Goal: Check status

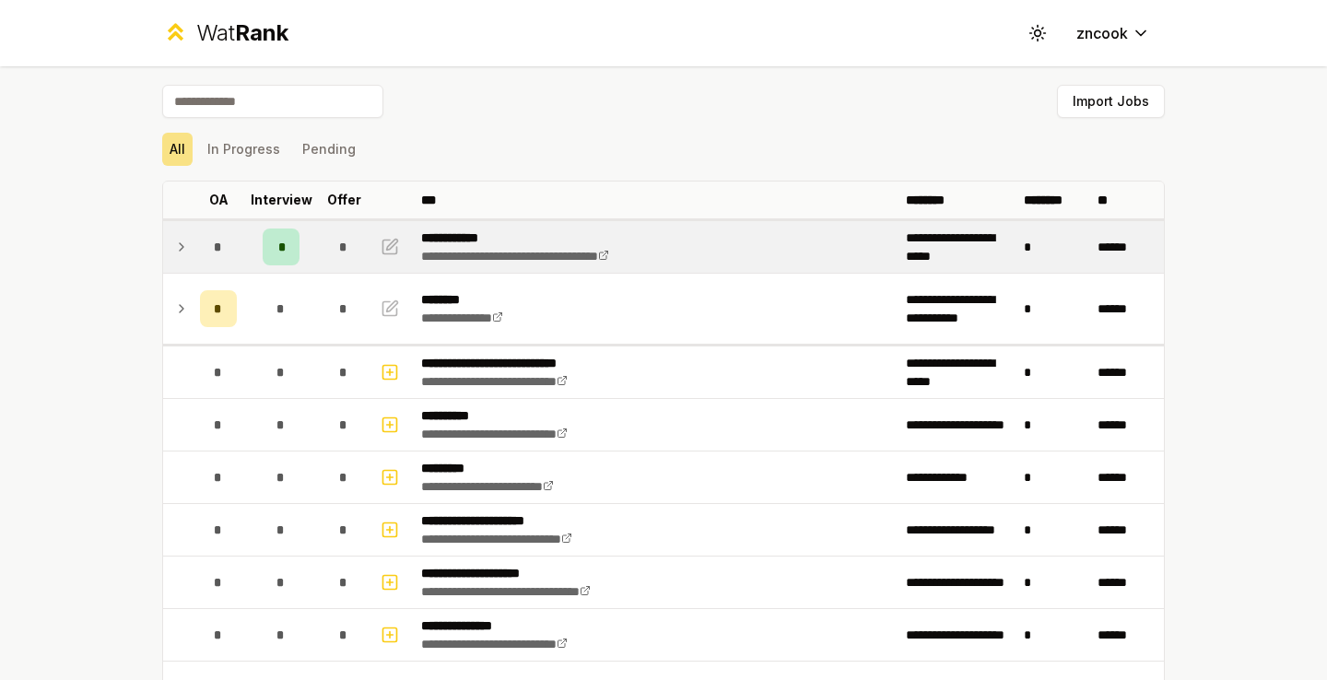
click at [177, 242] on icon at bounding box center [181, 247] width 15 height 22
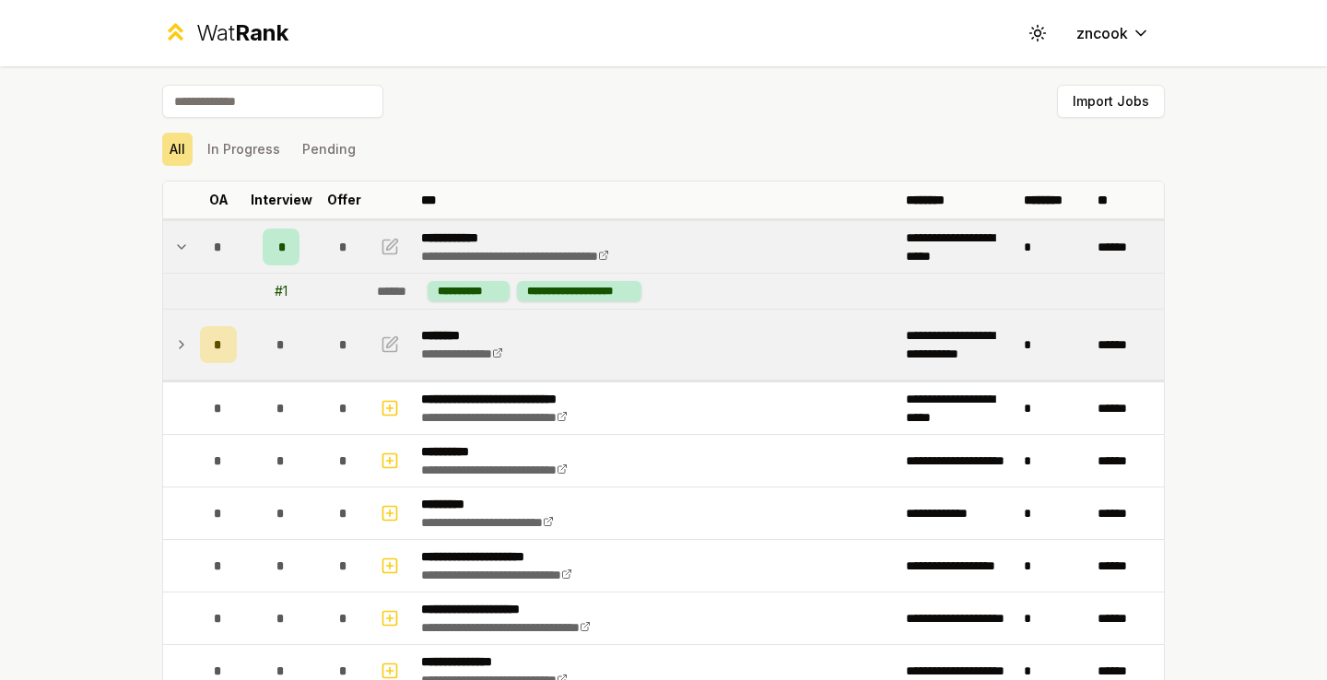
click at [181, 348] on icon at bounding box center [181, 344] width 15 height 22
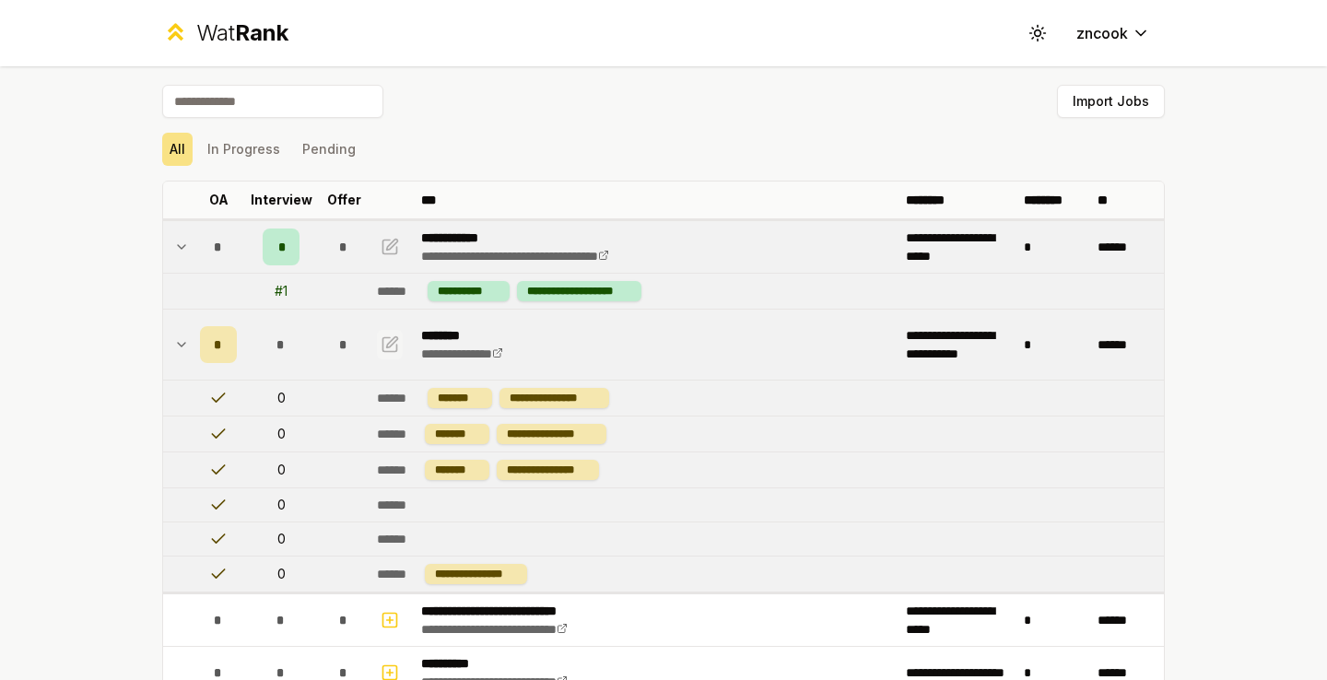
click at [388, 340] on icon "button" at bounding box center [389, 344] width 18 height 22
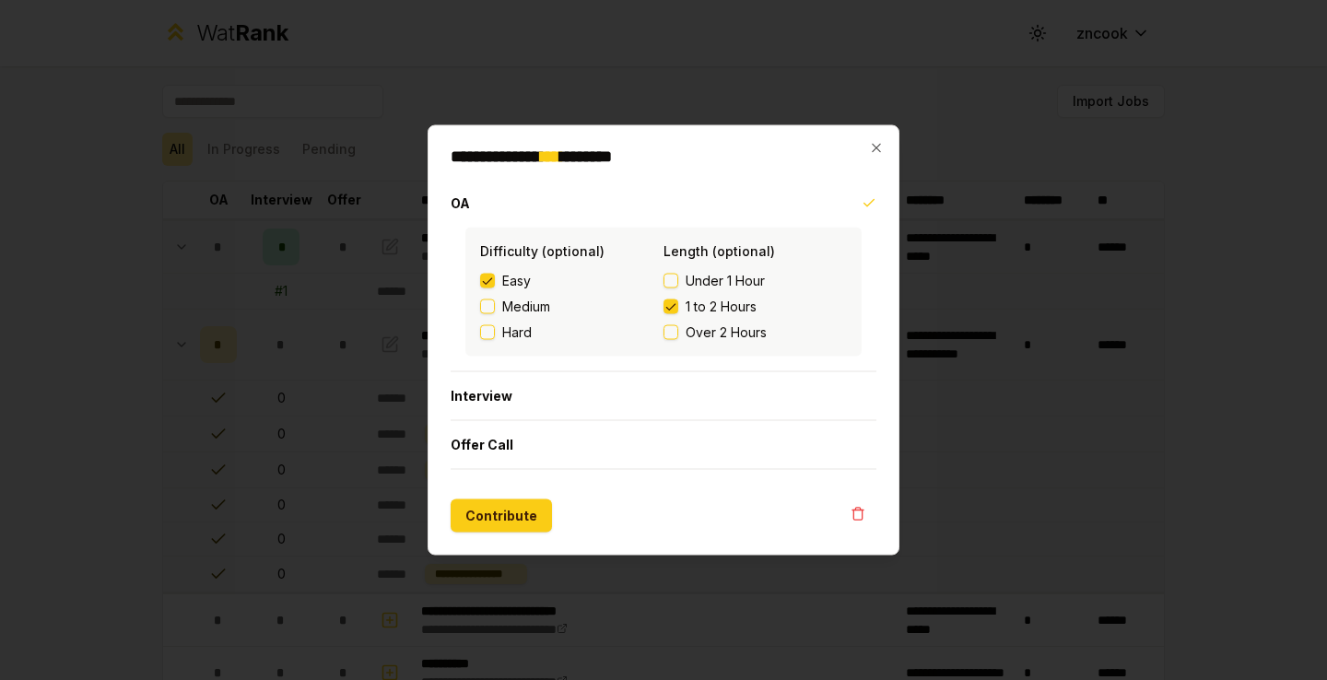
click at [868, 148] on h2 "**********" at bounding box center [663, 156] width 426 height 17
click at [874, 146] on icon "button" at bounding box center [875, 148] width 8 height 8
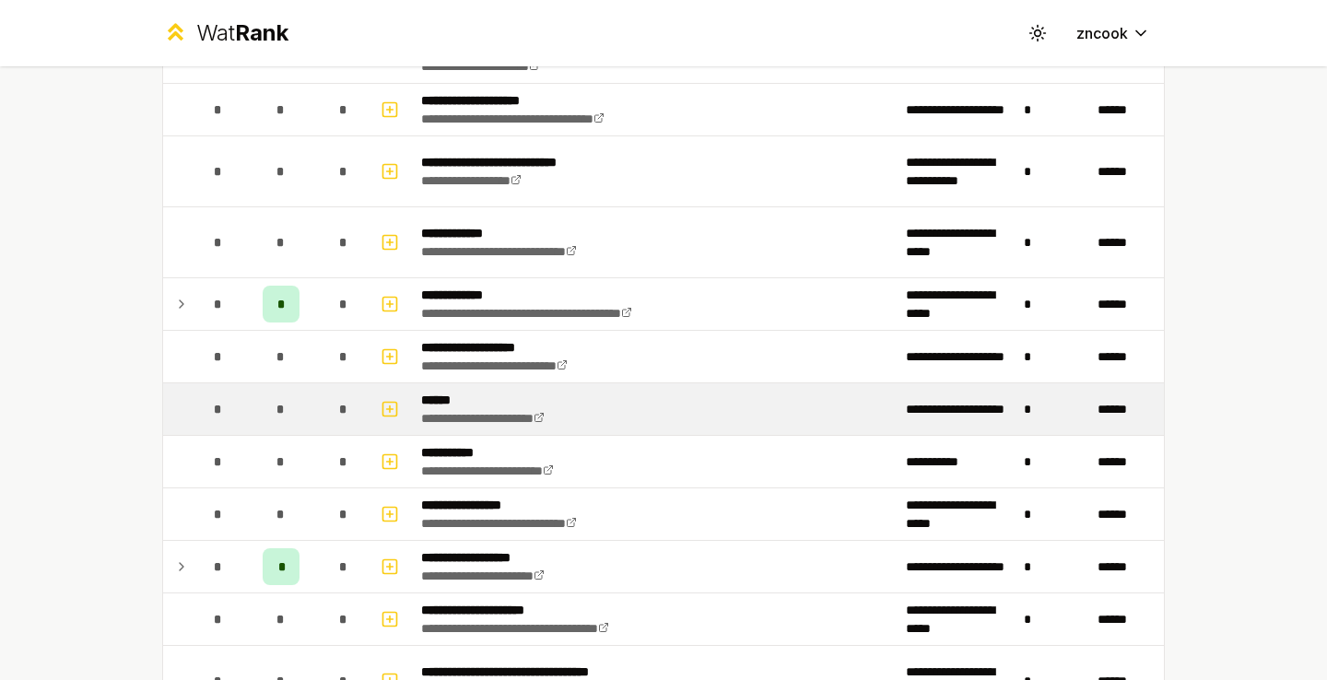
scroll to position [1216, 0]
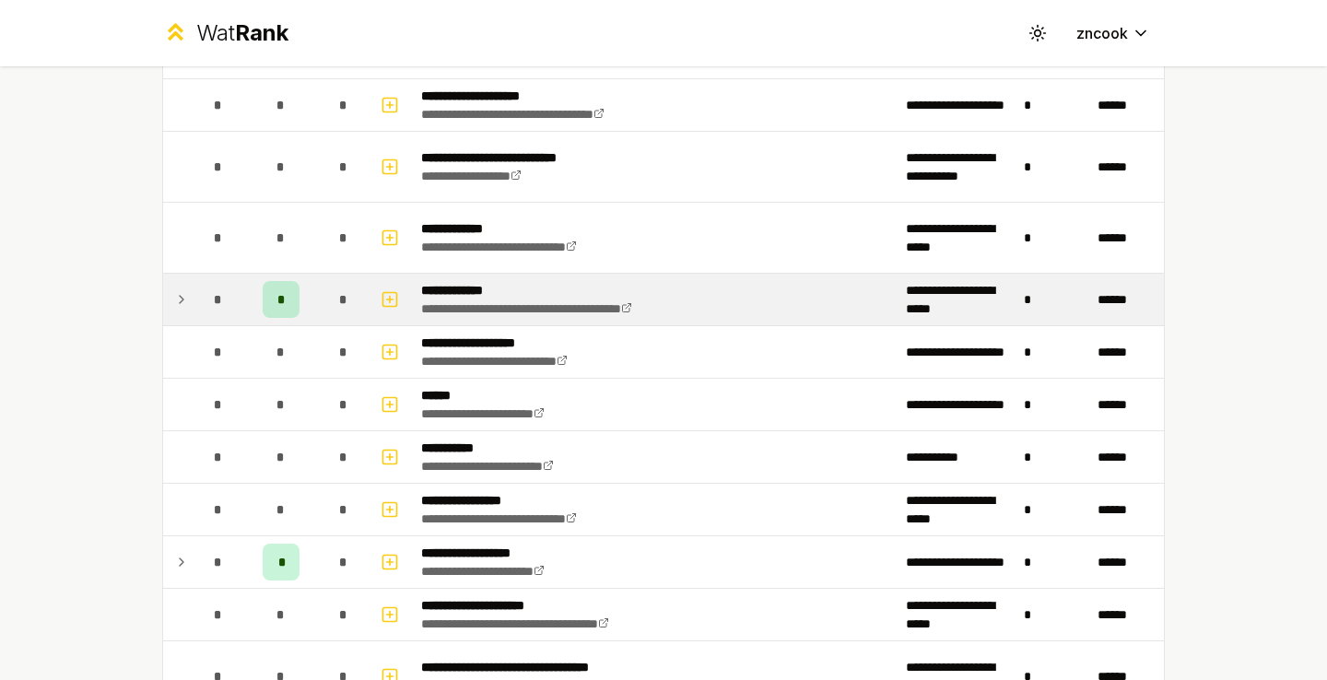
click at [182, 299] on icon at bounding box center [181, 299] width 15 height 22
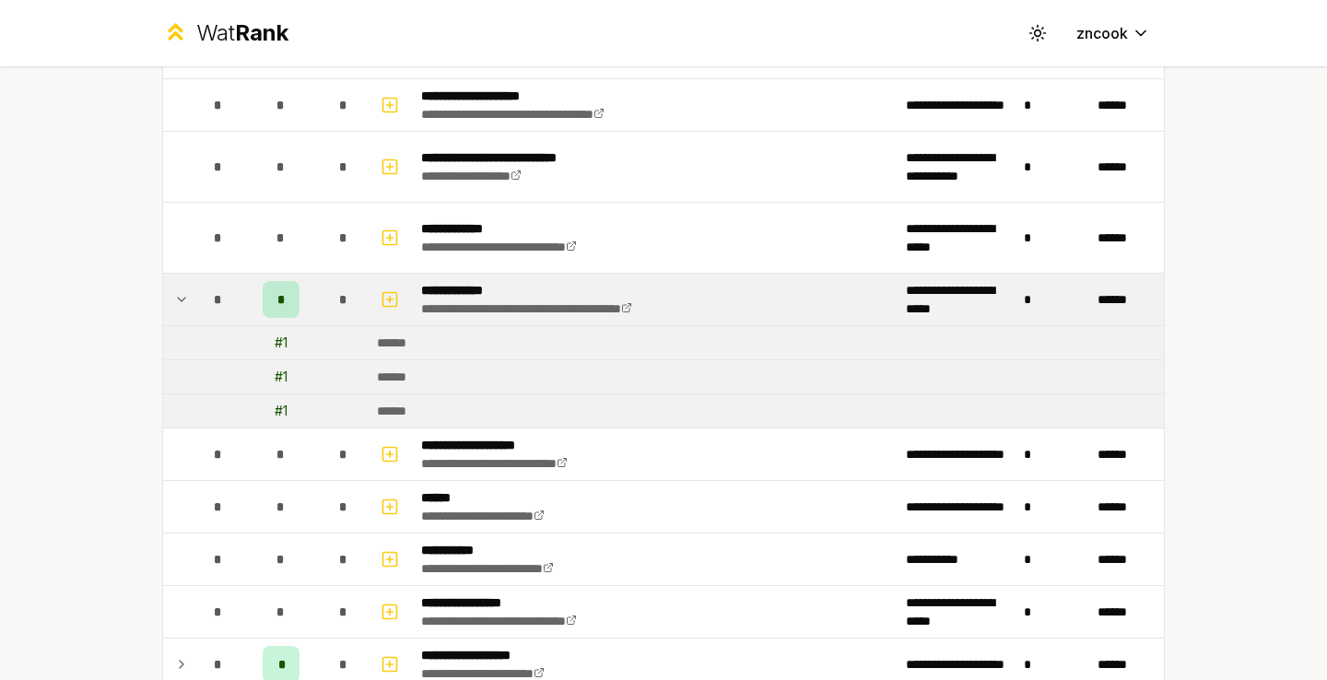
click at [183, 299] on icon at bounding box center [181, 300] width 7 height 4
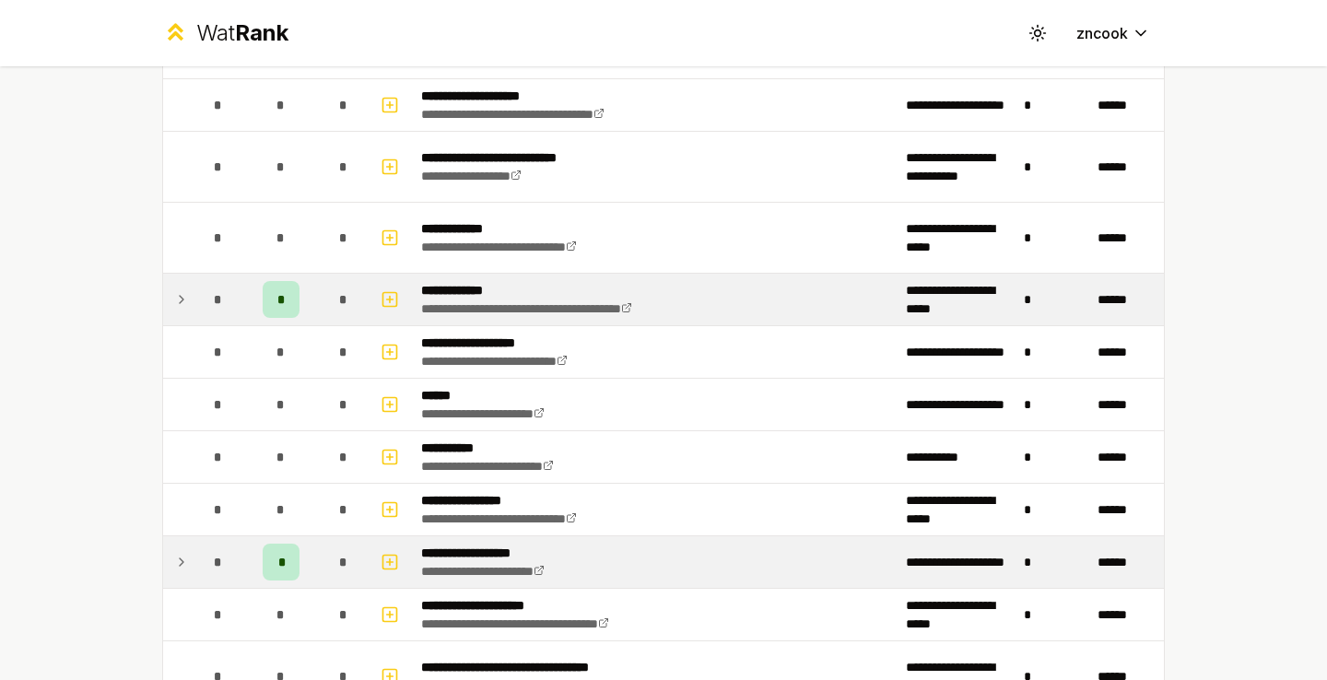
click at [192, 559] on td at bounding box center [177, 562] width 29 height 52
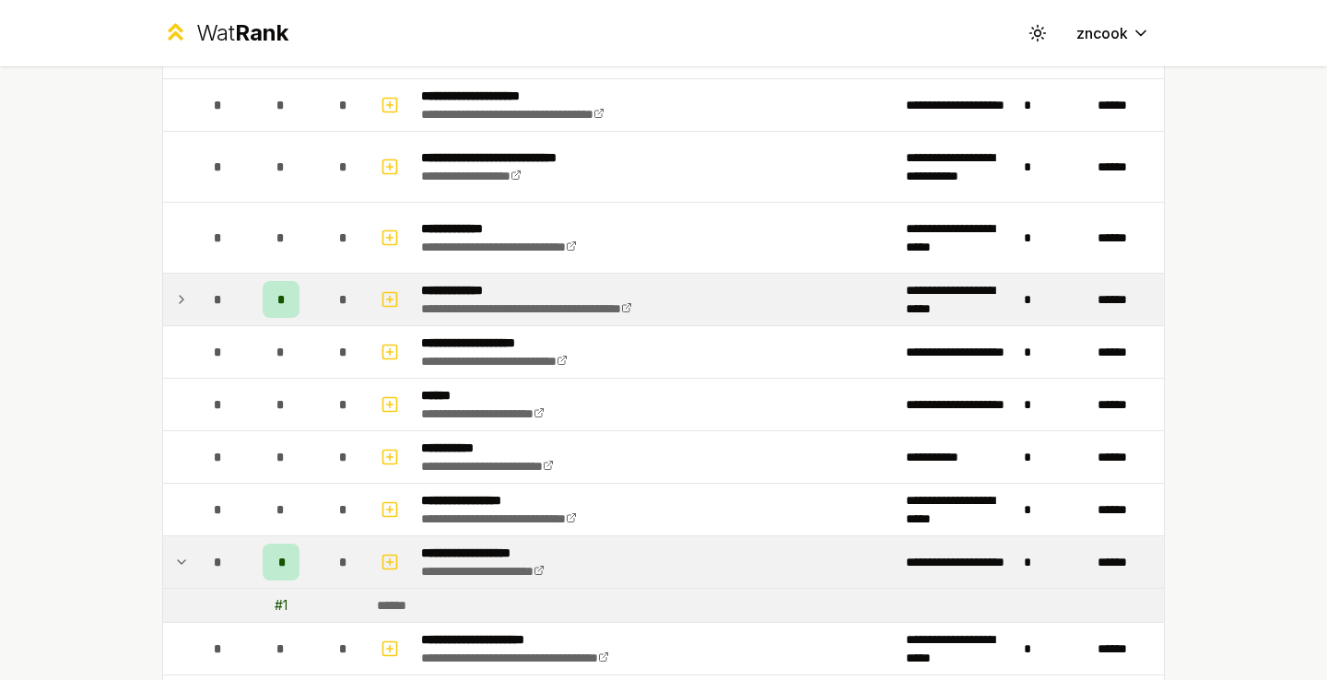
click at [192, 559] on td at bounding box center [177, 562] width 29 height 52
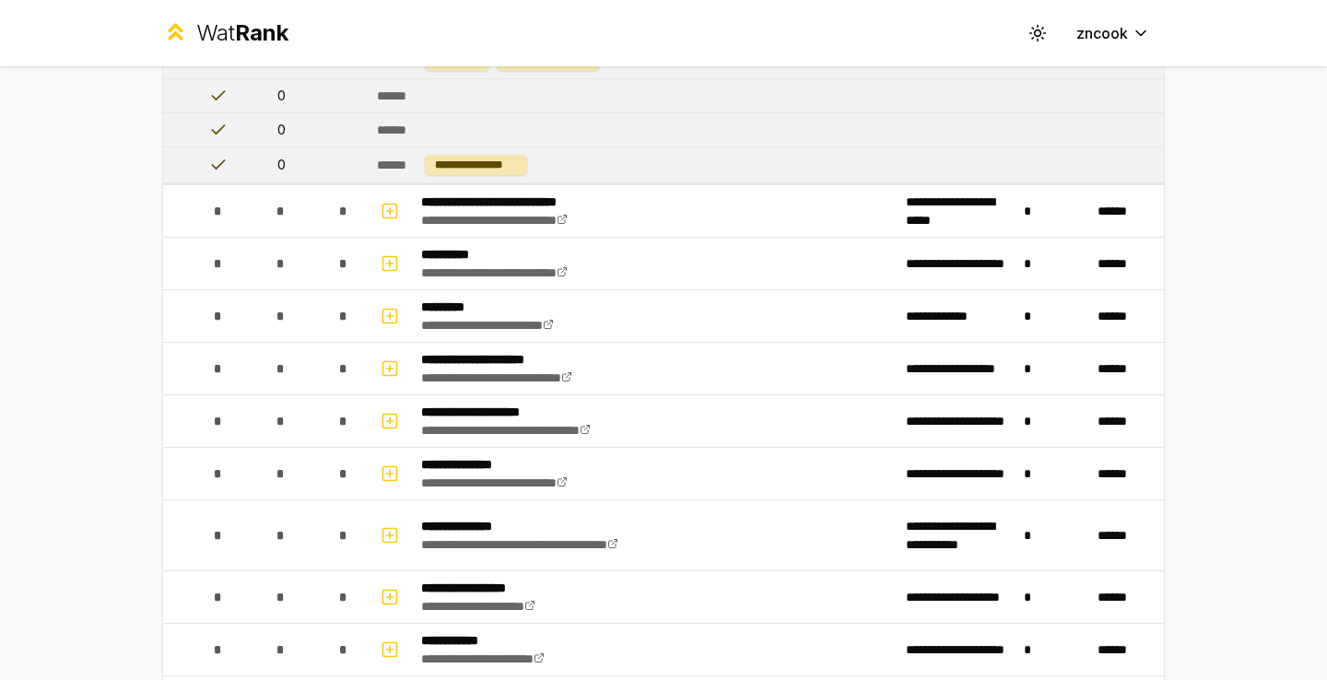
scroll to position [0, 0]
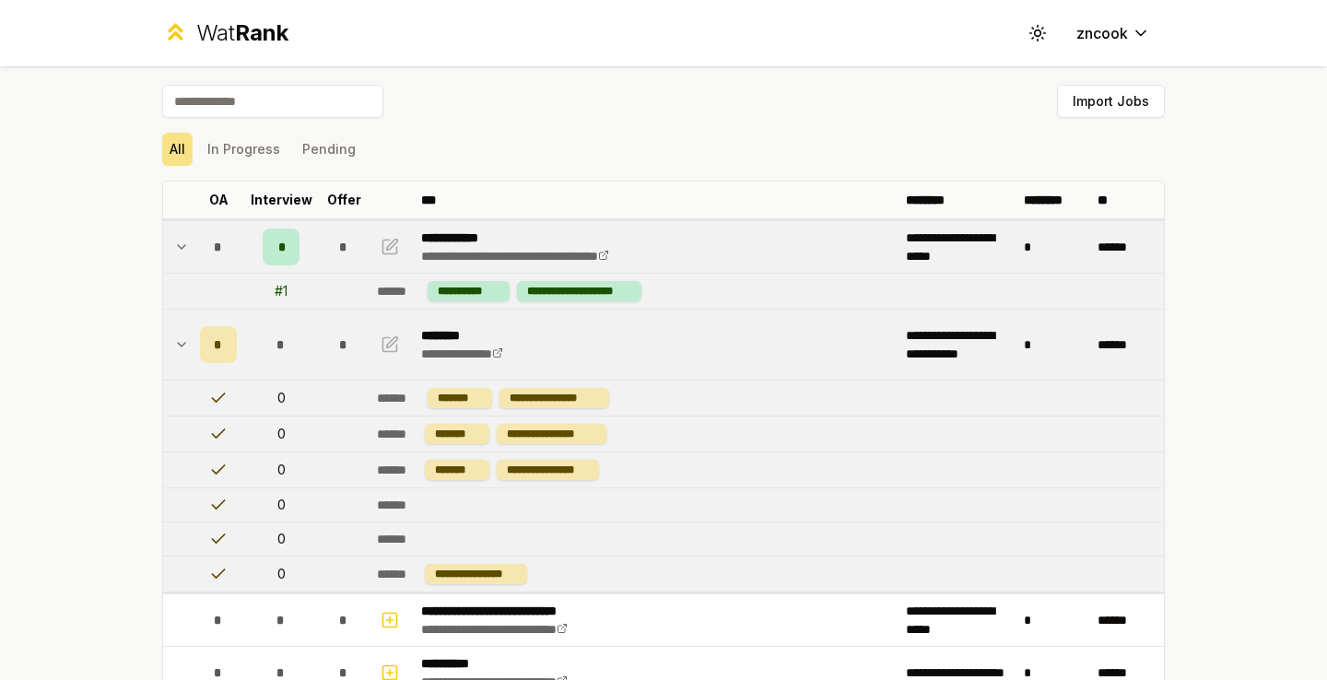
click at [176, 330] on td at bounding box center [177, 345] width 29 height 70
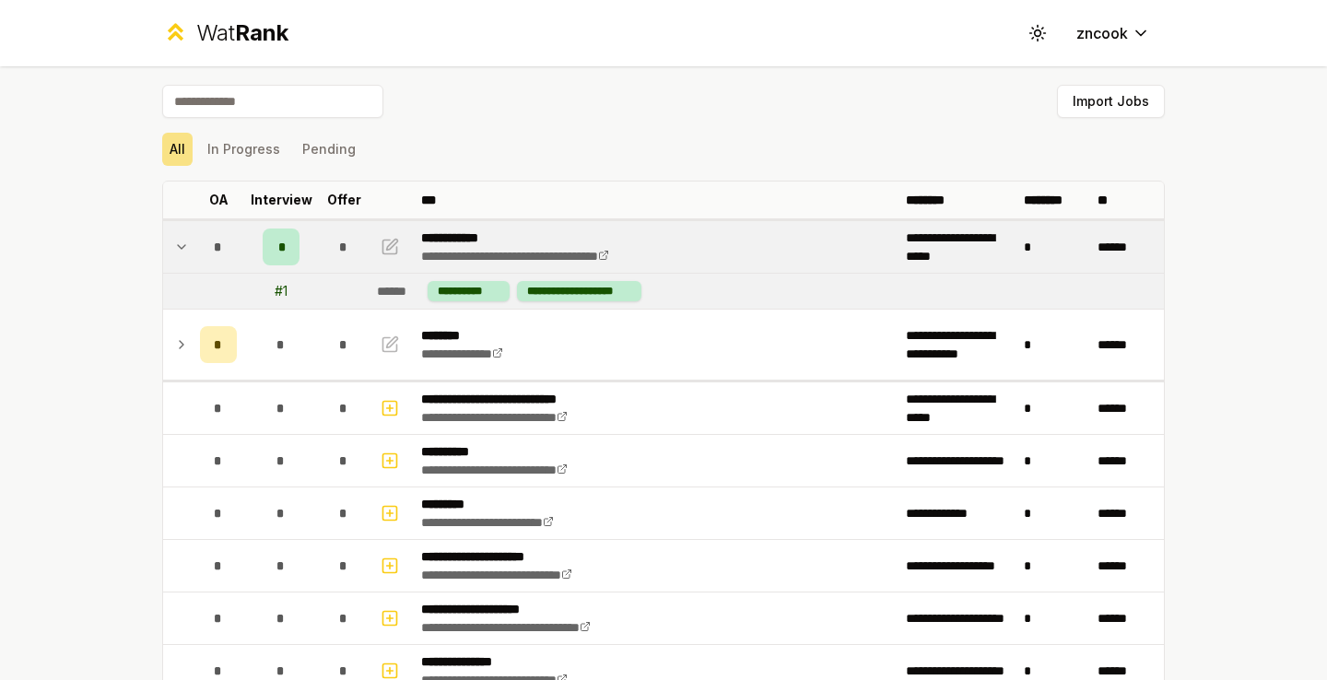
click at [178, 239] on icon at bounding box center [181, 247] width 15 height 22
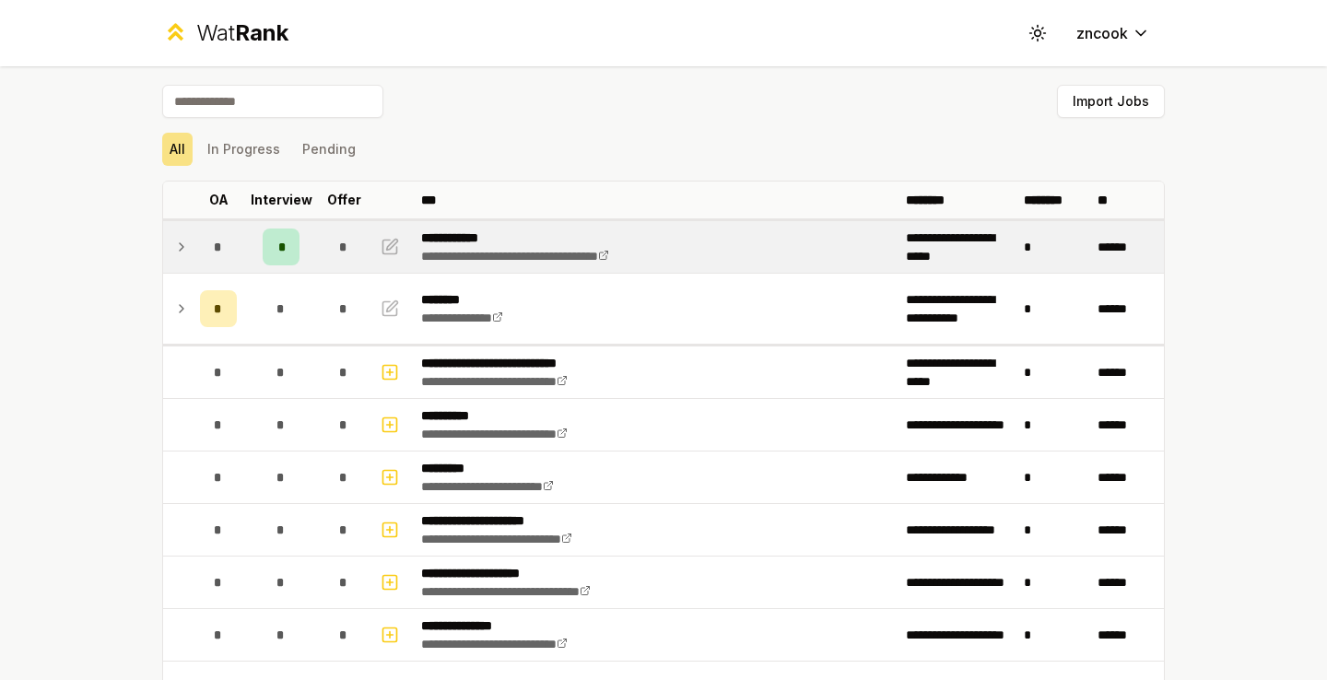
click at [85, 286] on div "**********" at bounding box center [663, 340] width 1327 height 680
click at [246, 139] on button "In Progress" at bounding box center [244, 149] width 88 height 33
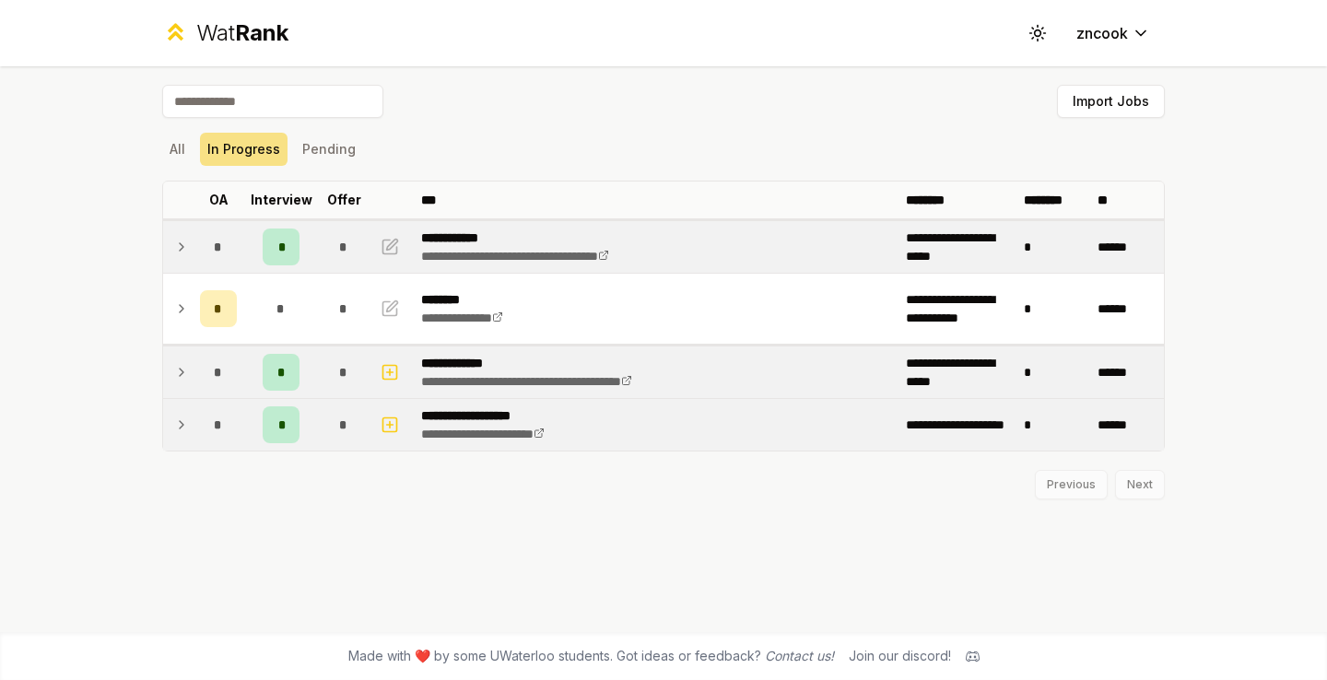
click at [173, 422] on td at bounding box center [177, 425] width 29 height 52
click at [174, 422] on icon at bounding box center [181, 425] width 15 height 22
click at [334, 136] on button "Pending" at bounding box center [329, 149] width 68 height 33
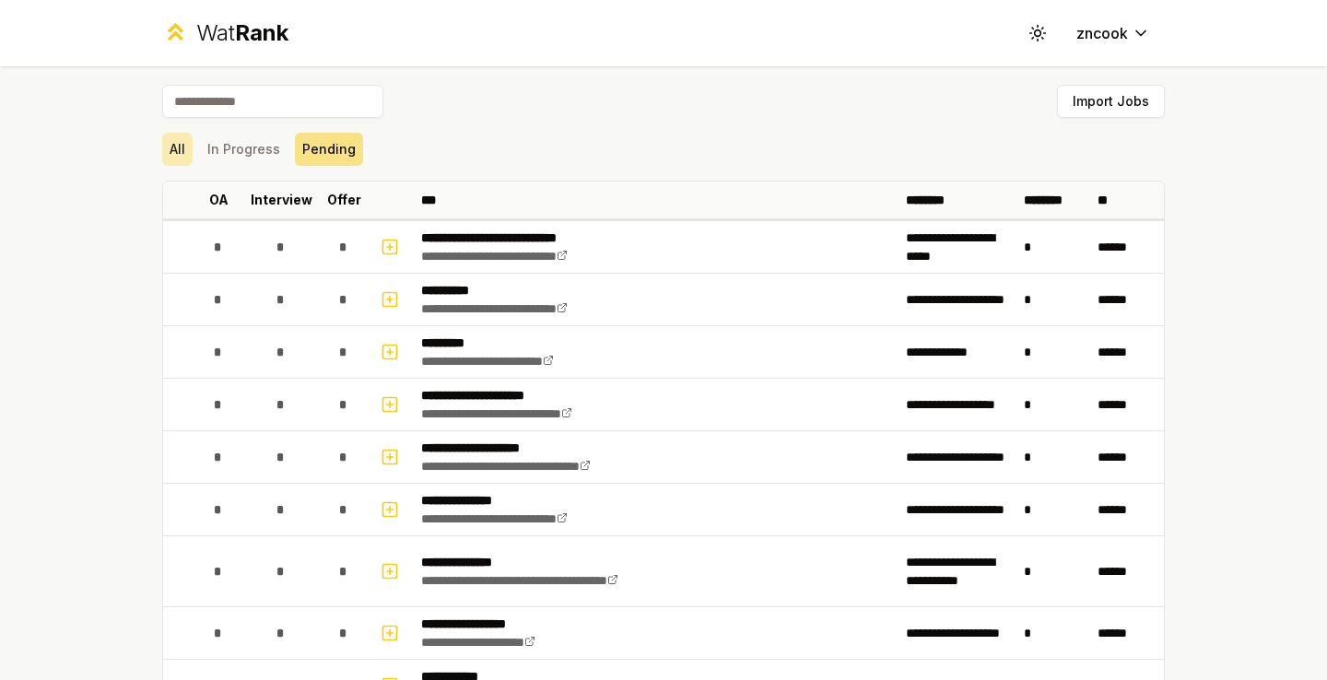
click at [172, 150] on button "All" at bounding box center [177, 149] width 30 height 33
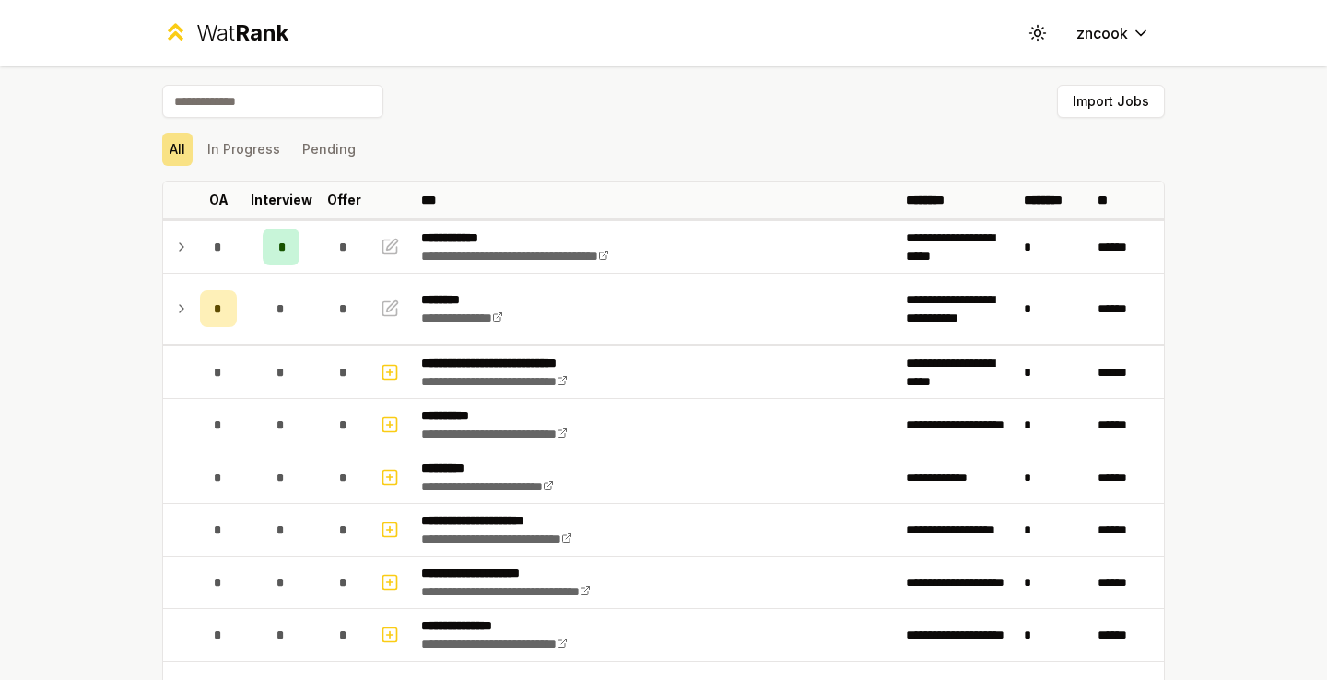
click at [263, 38] on span "Rank" at bounding box center [261, 32] width 53 height 27
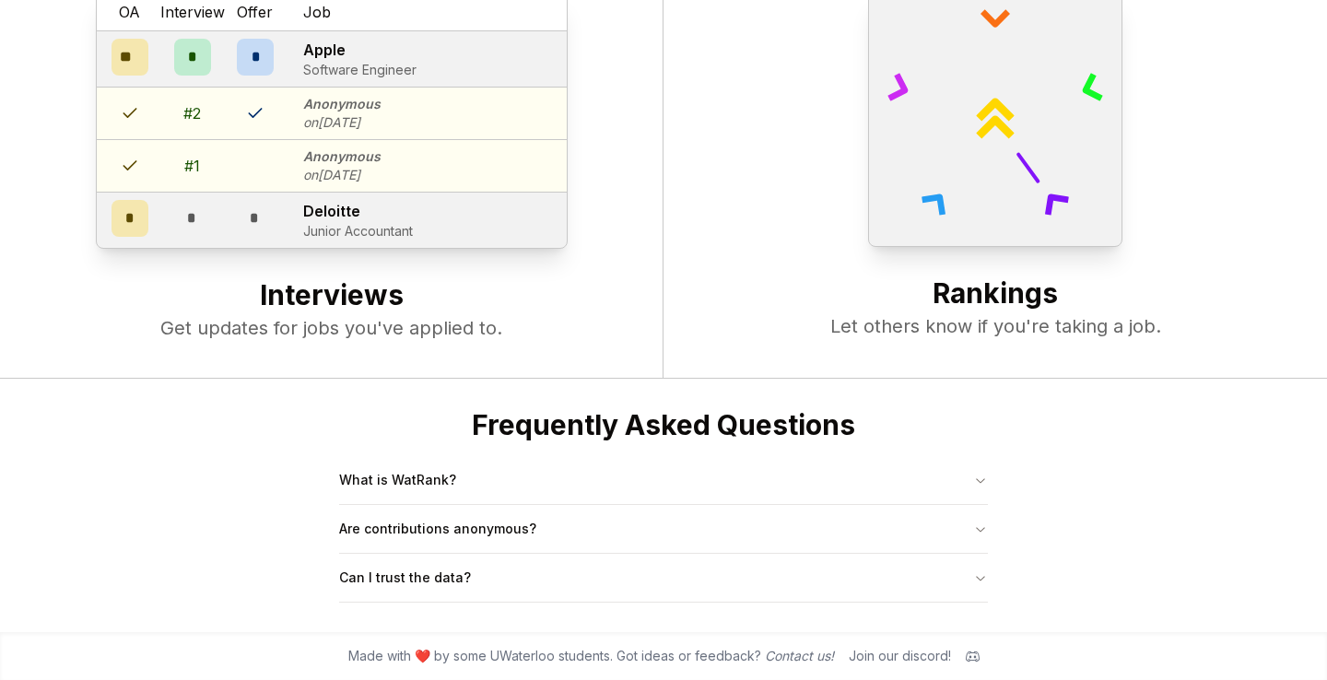
scroll to position [709, 0]
click at [673, 527] on button "Are contributions anonymous?" at bounding box center [663, 529] width 649 height 48
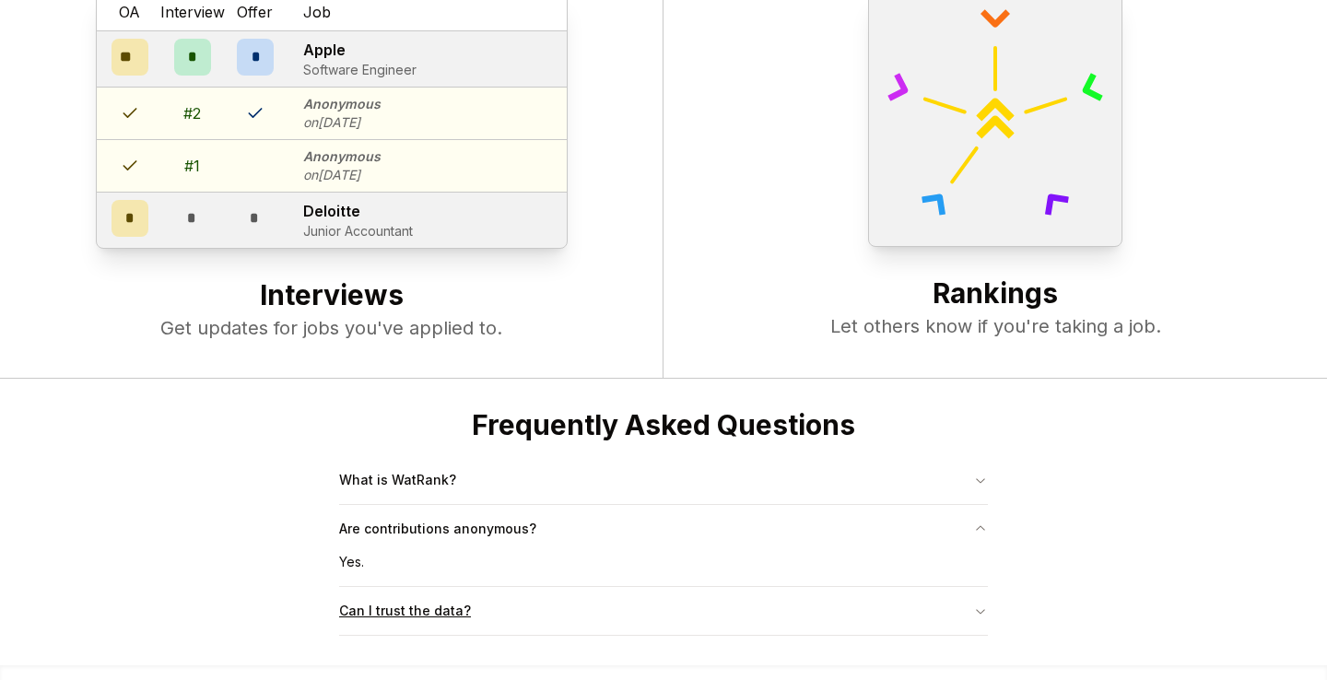
click at [636, 600] on button "Can I trust the data?" at bounding box center [663, 611] width 649 height 48
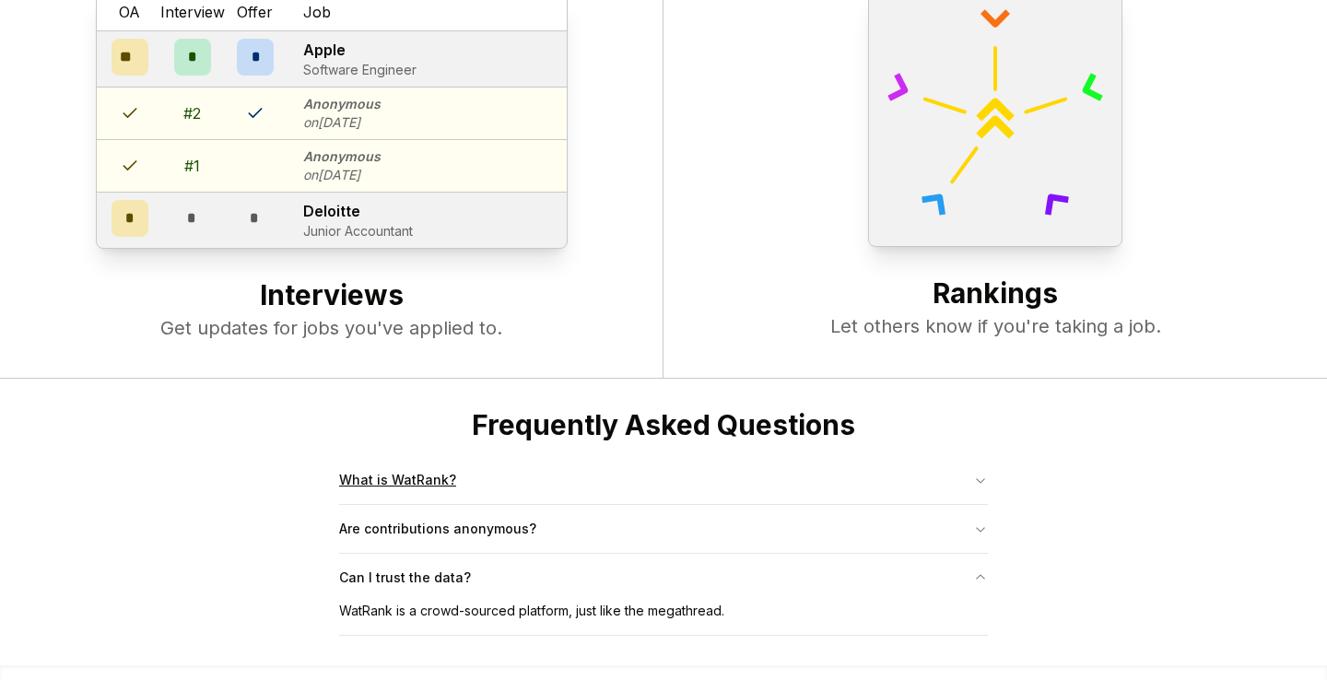
click at [658, 498] on button "What is WatRank?" at bounding box center [663, 480] width 649 height 48
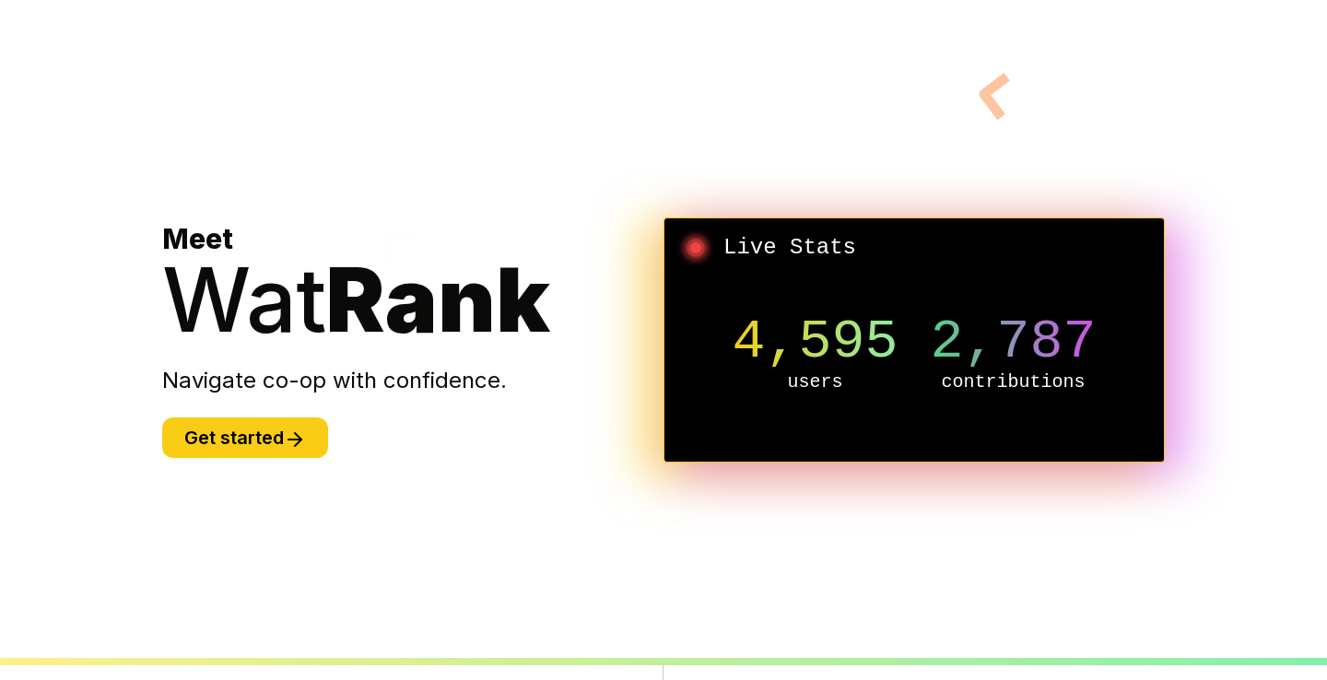
scroll to position [0, 0]
